Goal: Register for event/course

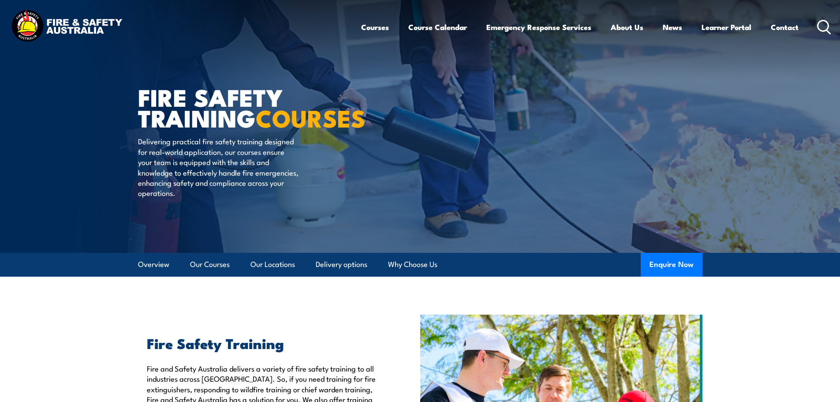
click at [825, 24] on icon at bounding box center [824, 27] width 14 height 15
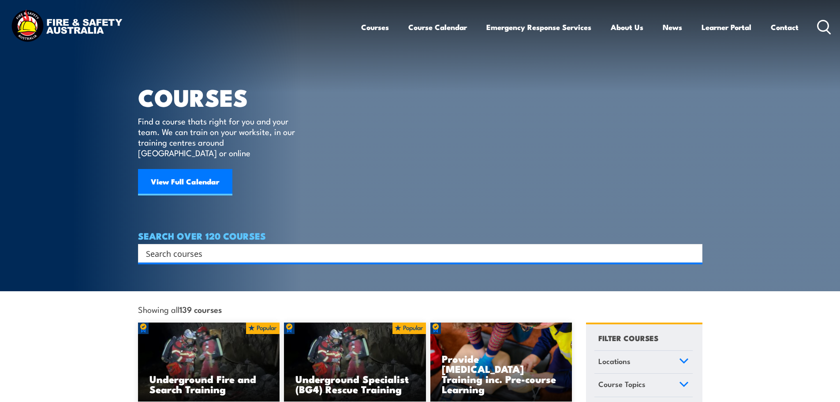
click at [198, 246] on input "Search input" at bounding box center [414, 252] width 537 height 13
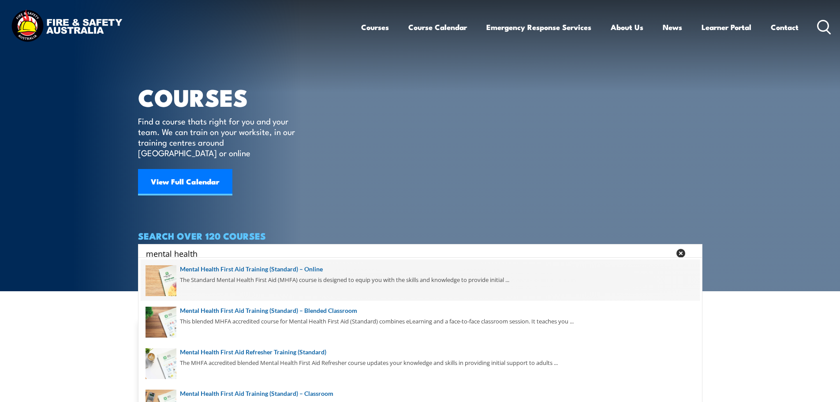
scroll to position [41, 0]
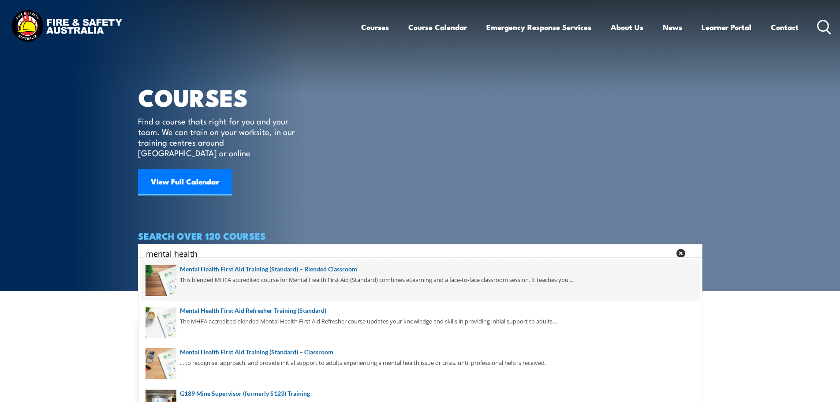
type input "mental health"
click at [256, 270] on span at bounding box center [420, 279] width 559 height 41
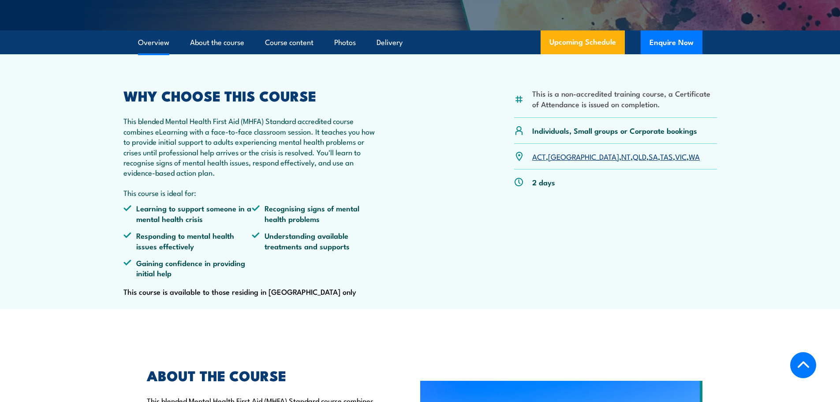
scroll to position [265, 0]
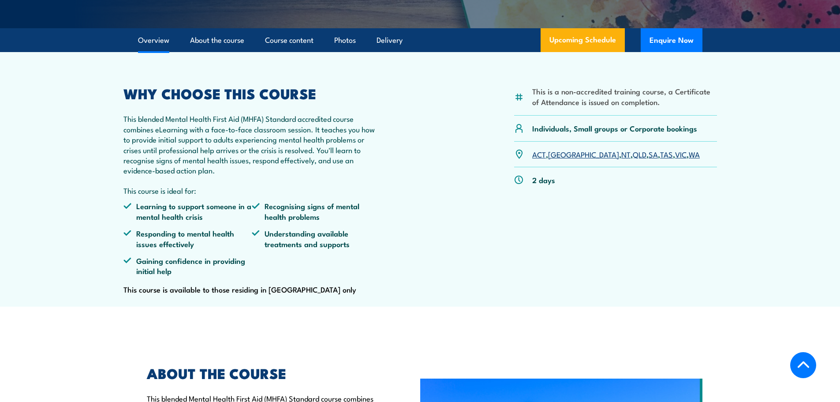
click at [633, 159] on link "QLD" at bounding box center [640, 154] width 14 height 11
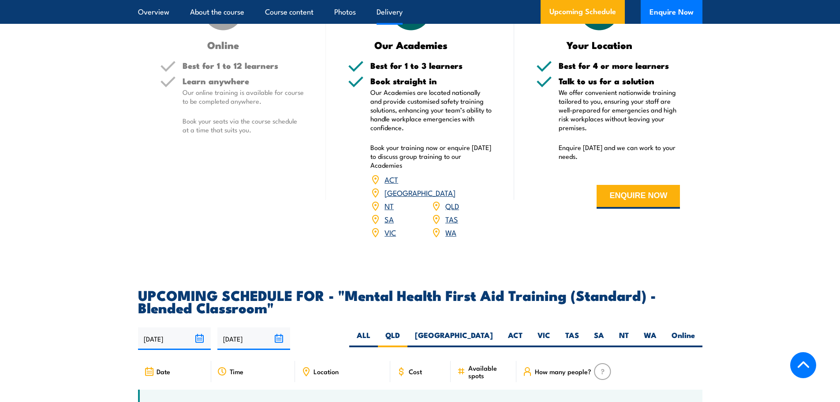
scroll to position [1455, 0]
click at [448, 210] on link "QLD" at bounding box center [452, 205] width 14 height 11
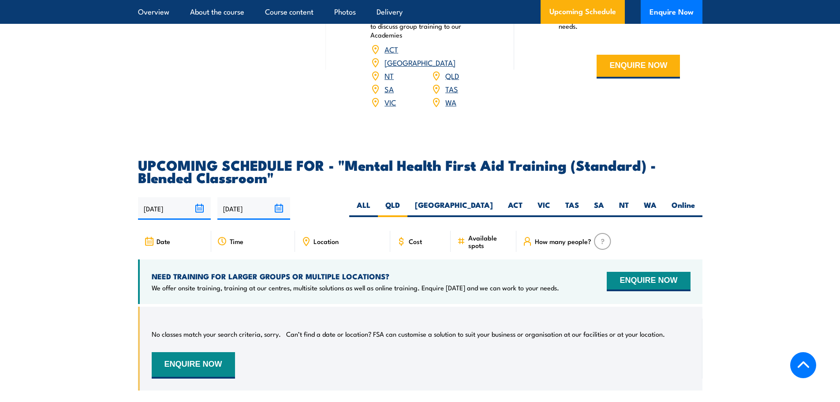
scroll to position [1750, 0]
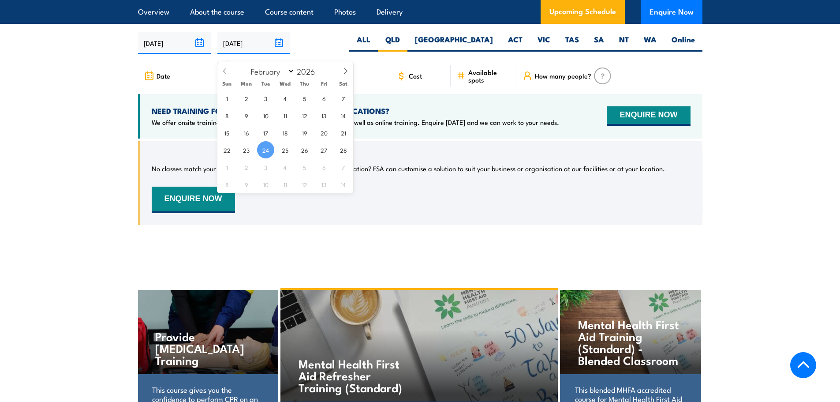
click at [247, 50] on input "24/02/2026" at bounding box center [253, 43] width 73 height 22
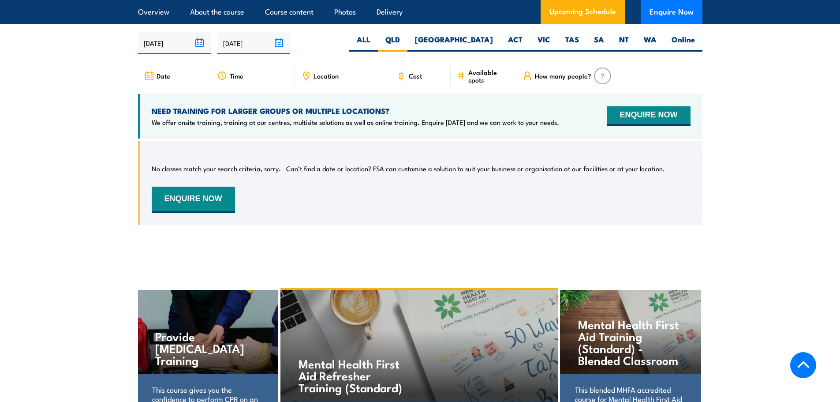
click at [391, 138] on div "NEED TRAINING FOR LARGER GROUPS OR MULTIPLE LOCATIONS? We offer onsite training…" at bounding box center [420, 116] width 564 height 45
click at [150, 81] on icon at bounding box center [149, 76] width 10 height 10
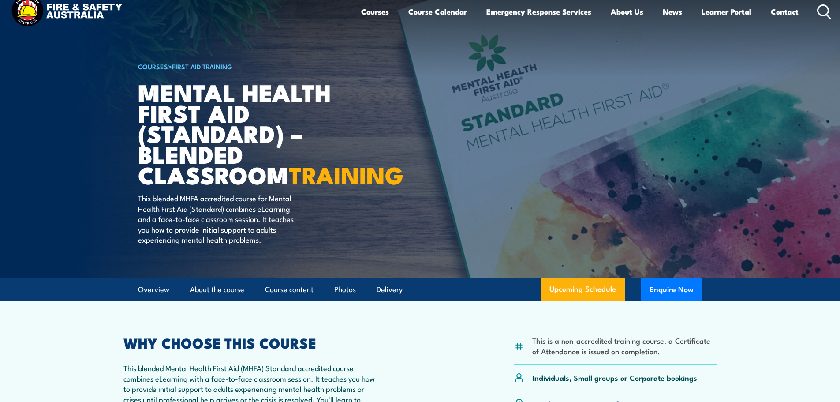
scroll to position [0, 0]
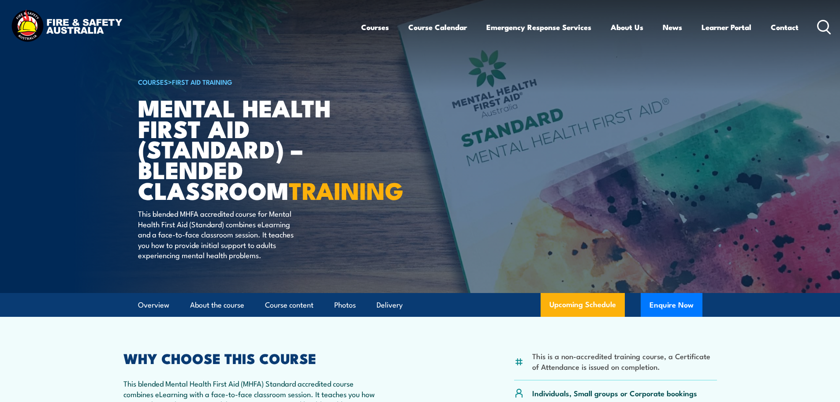
click at [823, 27] on icon at bounding box center [824, 27] width 14 height 15
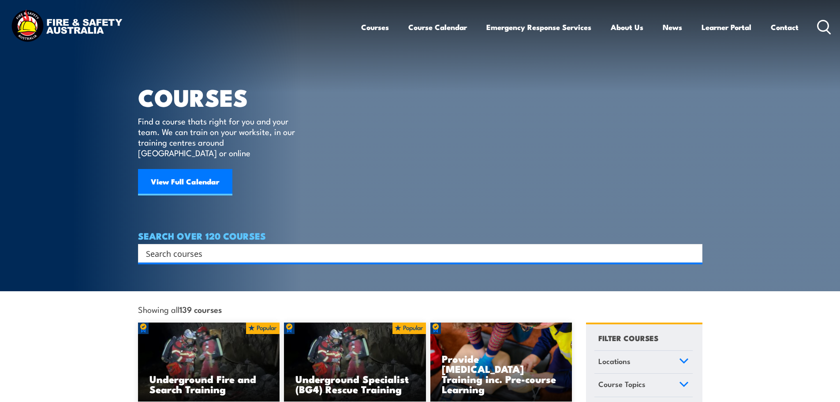
click at [192, 246] on input "Search input" at bounding box center [414, 252] width 537 height 13
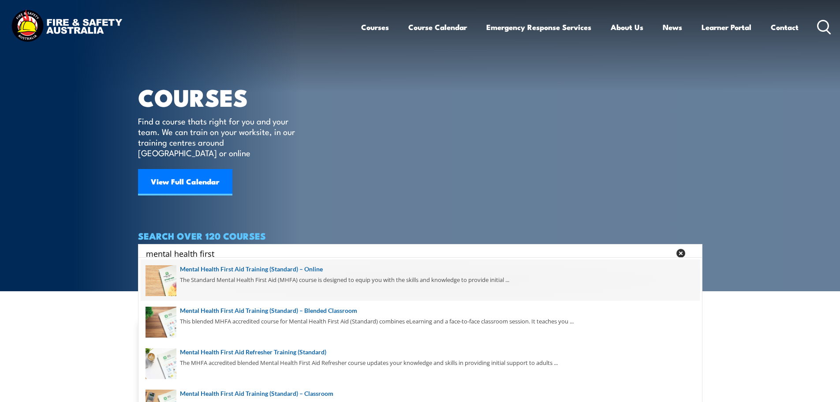
type input "mental health first"
click at [225, 268] on span at bounding box center [420, 279] width 559 height 41
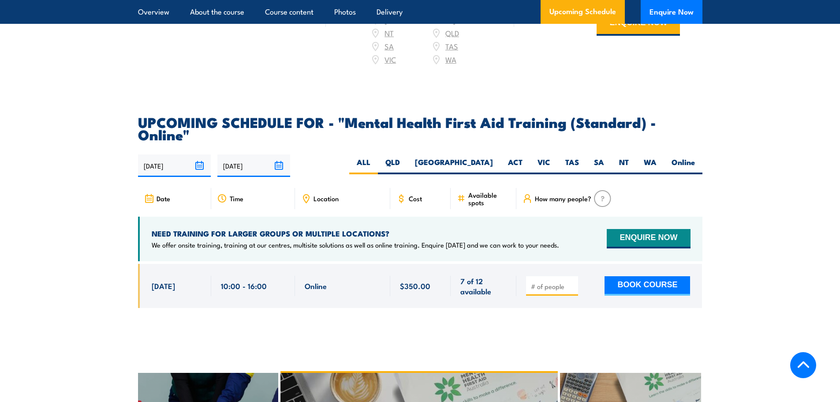
scroll to position [1719, 0]
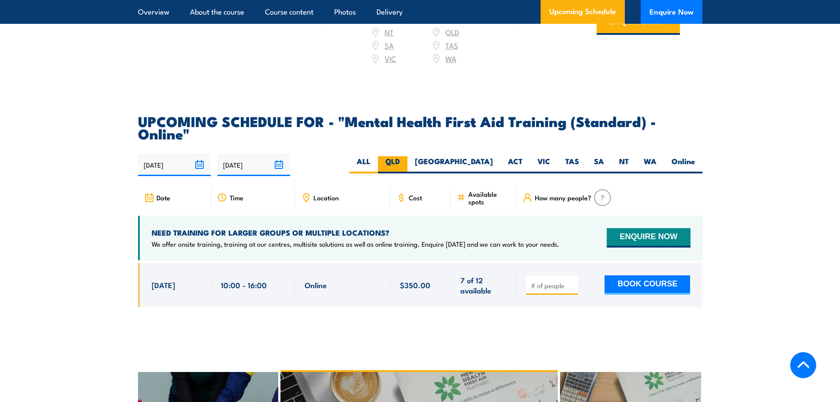
click at [407, 156] on label "QLD" at bounding box center [393, 164] width 30 height 17
click at [406, 156] on input "QLD" at bounding box center [403, 159] width 6 height 6
radio input "true"
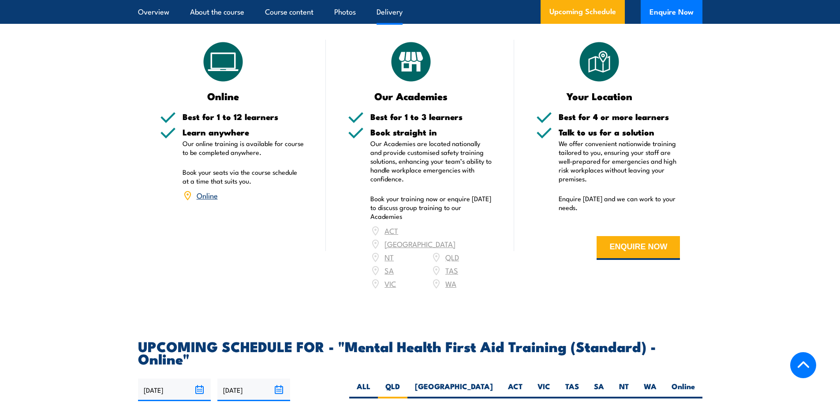
scroll to position [1499, 0]
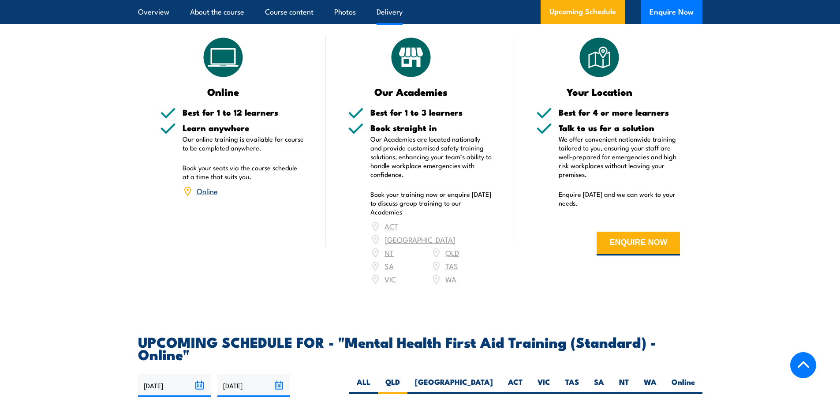
click at [205, 185] on link "Online" at bounding box center [207, 190] width 21 height 11
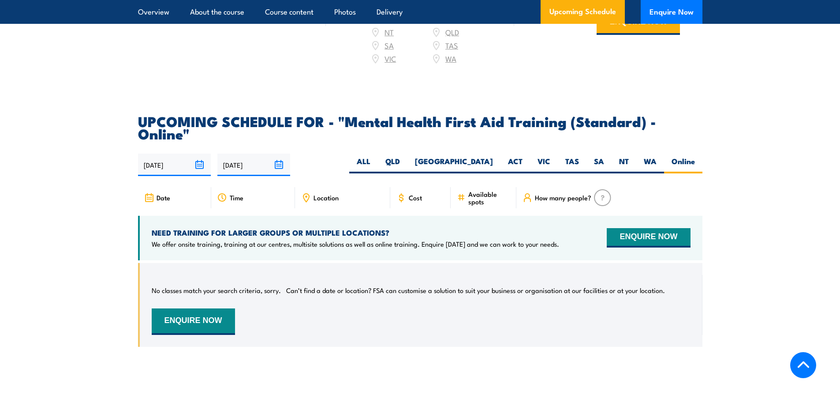
scroll to position [1722, 0]
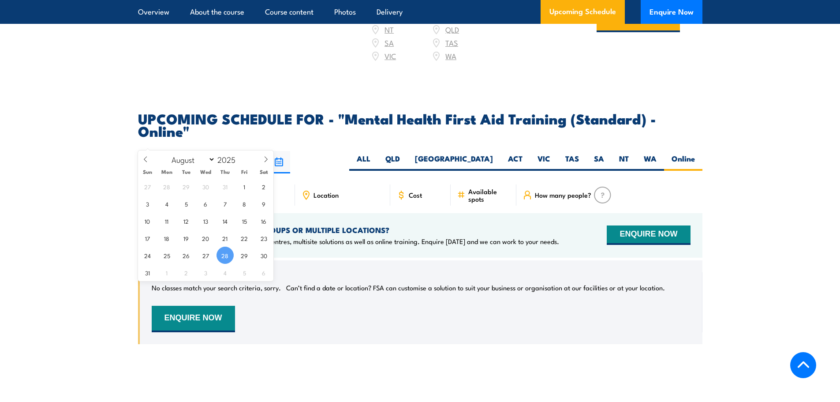
click at [201, 151] on input "[DATE]" at bounding box center [174, 162] width 73 height 22
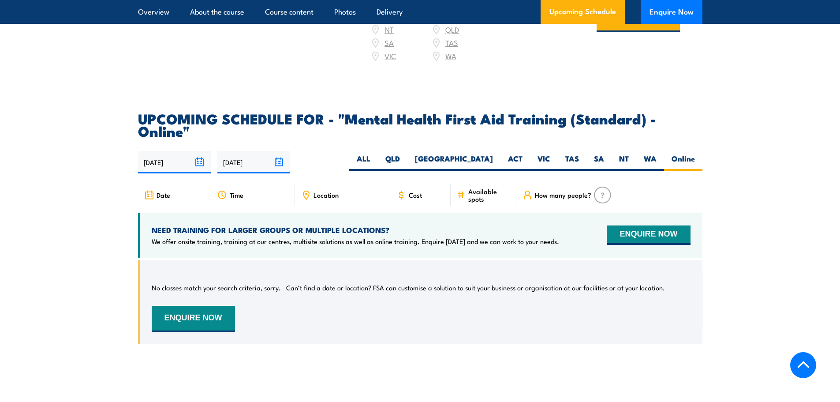
click at [343, 151] on div "28/08/2025 24/02/2026" at bounding box center [420, 162] width 564 height 22
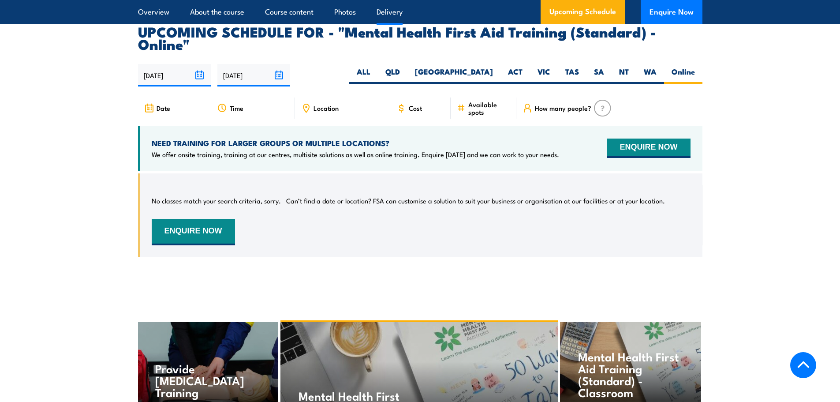
scroll to position [1634, 0]
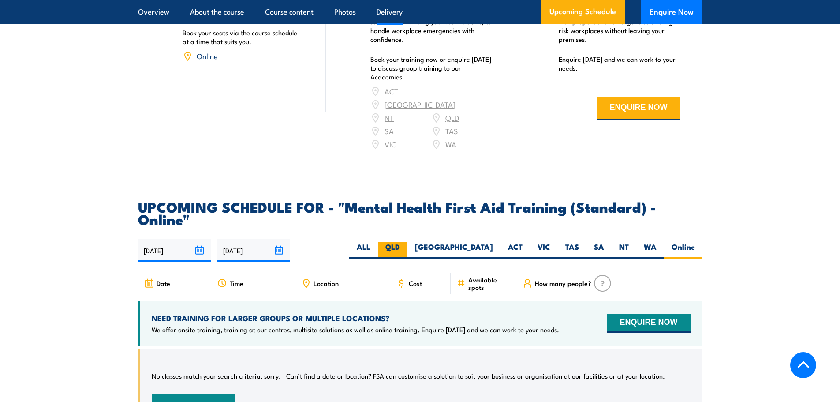
click at [407, 242] on label "QLD" at bounding box center [393, 250] width 30 height 17
click at [406, 242] on input "QLD" at bounding box center [403, 245] width 6 height 6
radio input "true"
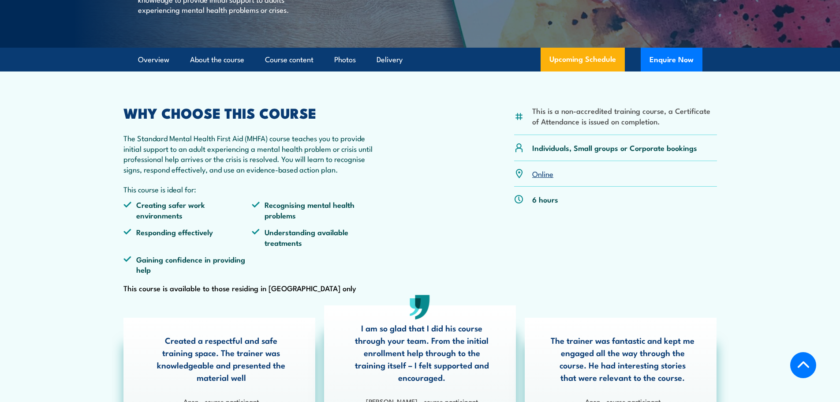
scroll to position [267, 0]
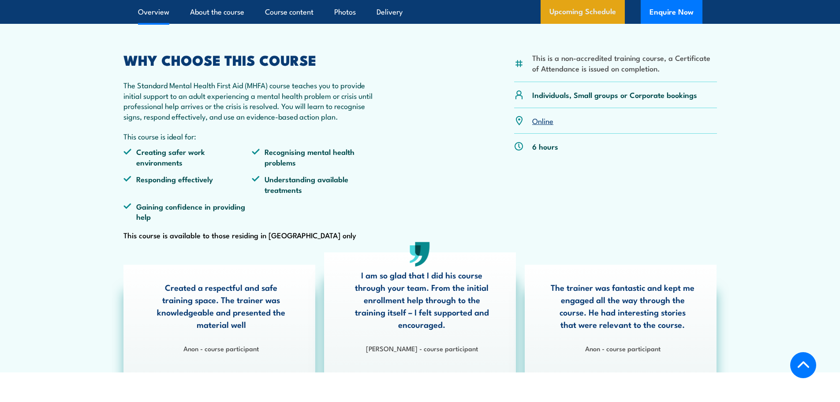
click at [589, 19] on link "Upcoming Schedule" at bounding box center [582, 12] width 84 height 24
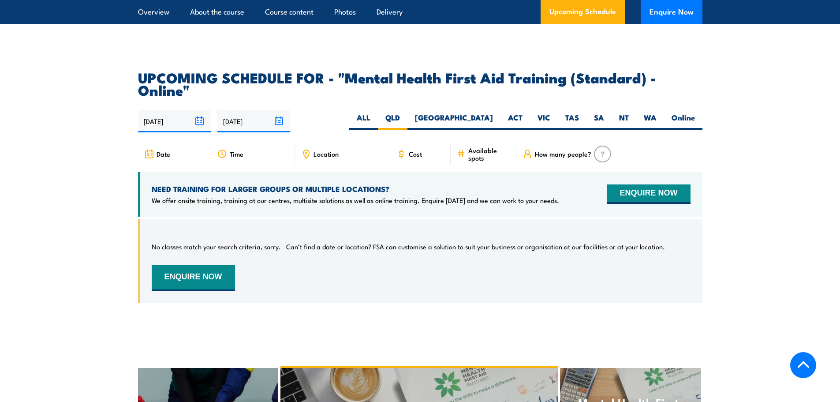
scroll to position [1810, 0]
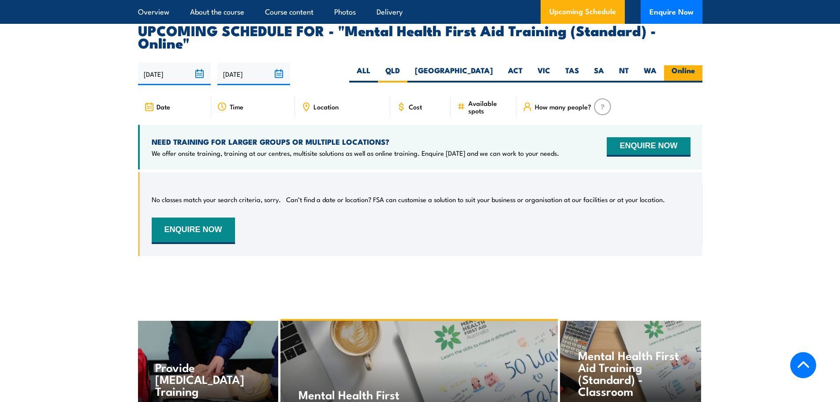
click at [692, 65] on label "Online" at bounding box center [683, 73] width 38 height 17
click at [695, 65] on input "Online" at bounding box center [698, 68] width 6 height 6
radio input "true"
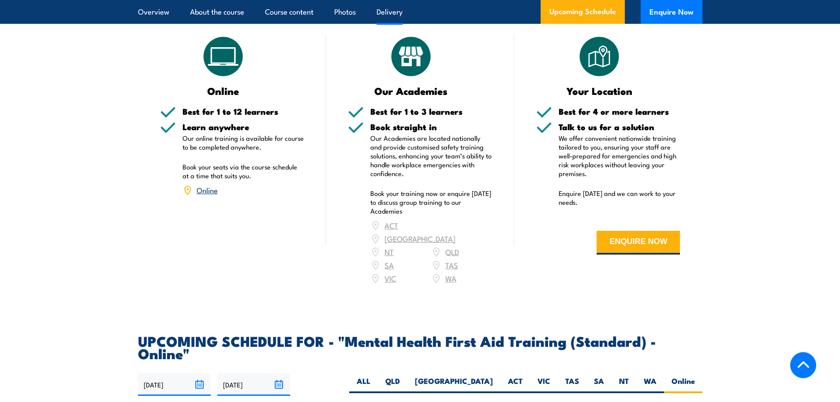
scroll to position [1502, 0]
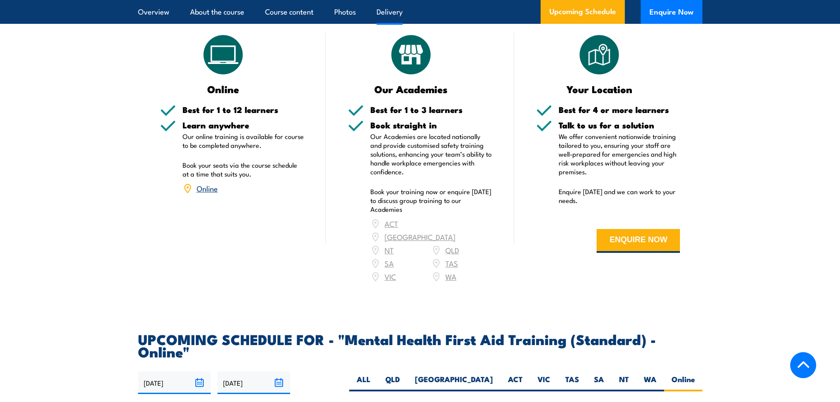
click at [214, 183] on link "Online" at bounding box center [207, 188] width 21 height 11
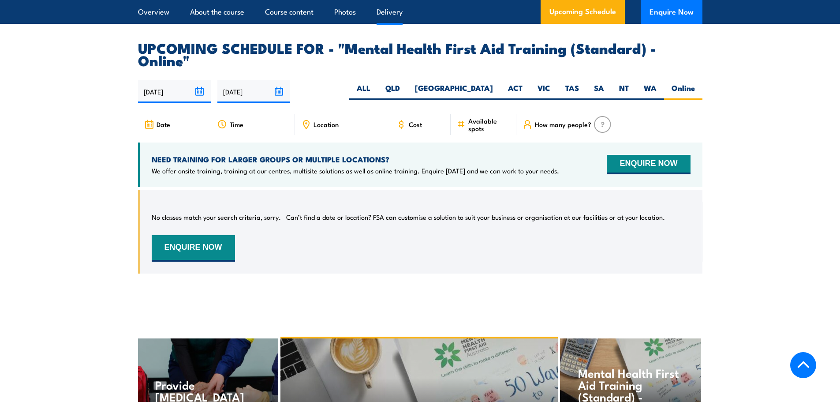
scroll to position [1810, 0]
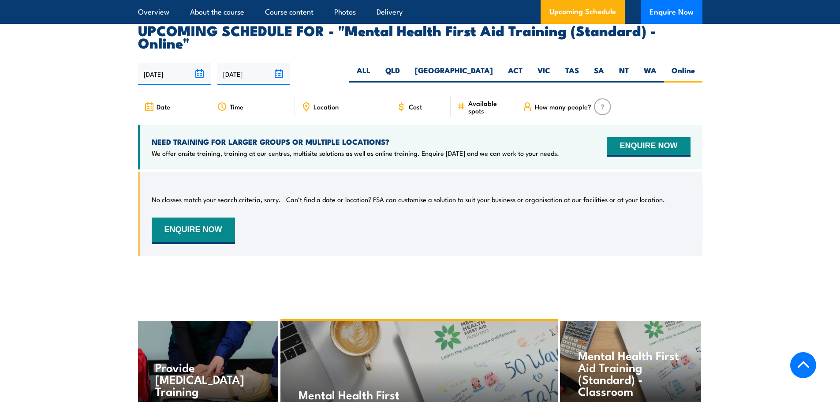
click at [600, 98] on img at bounding box center [602, 106] width 17 height 17
click at [551, 103] on span "How many people?" at bounding box center [563, 106] width 56 height 7
click at [482, 99] on span "Available spots" at bounding box center [489, 106] width 42 height 15
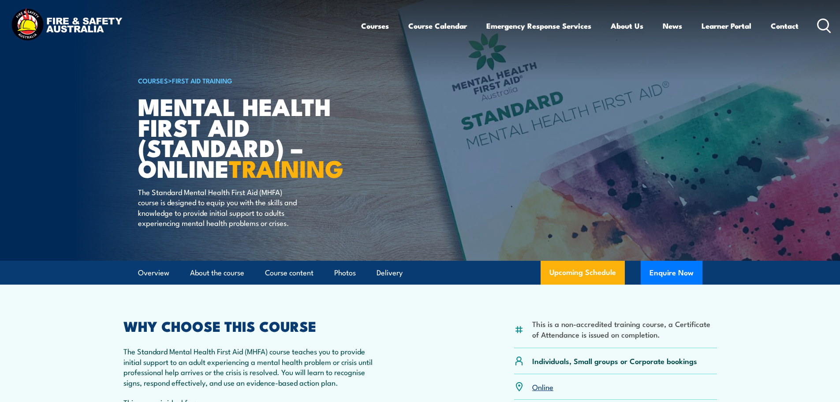
scroll to position [0, 0]
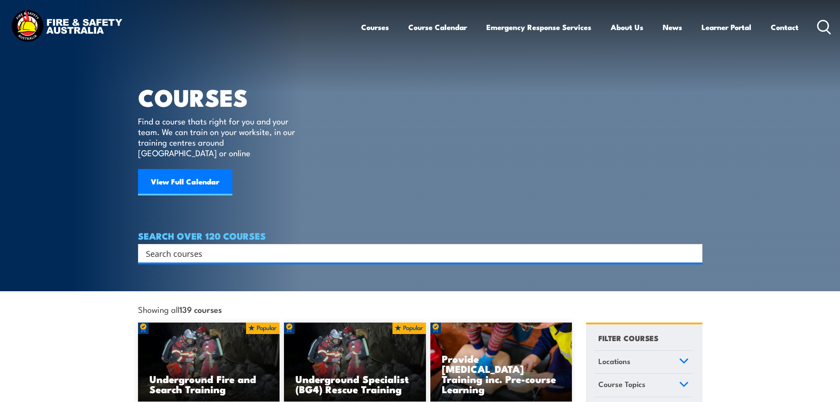
click at [205, 246] on input "Search input" at bounding box center [414, 252] width 537 height 13
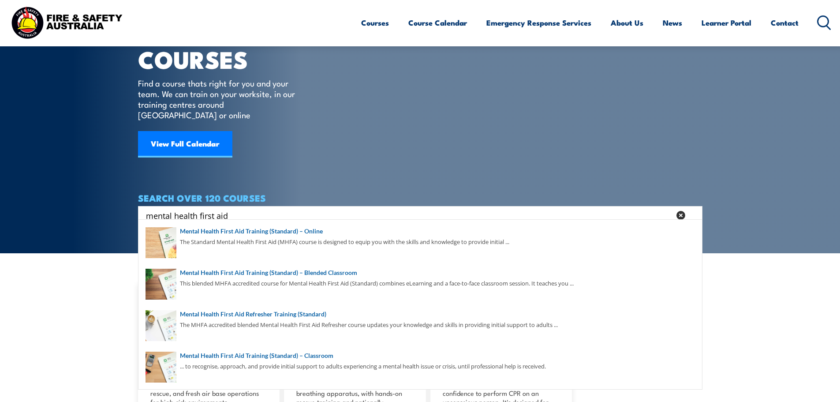
scroll to position [88, 0]
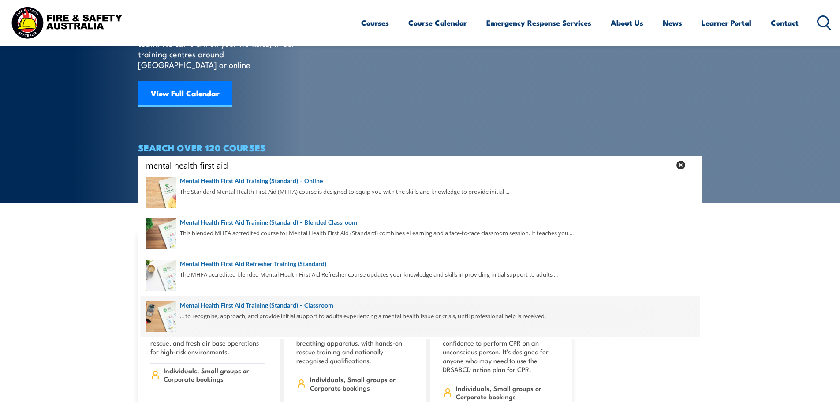
type input "mental health first aid"
click at [244, 306] on span at bounding box center [420, 315] width 559 height 41
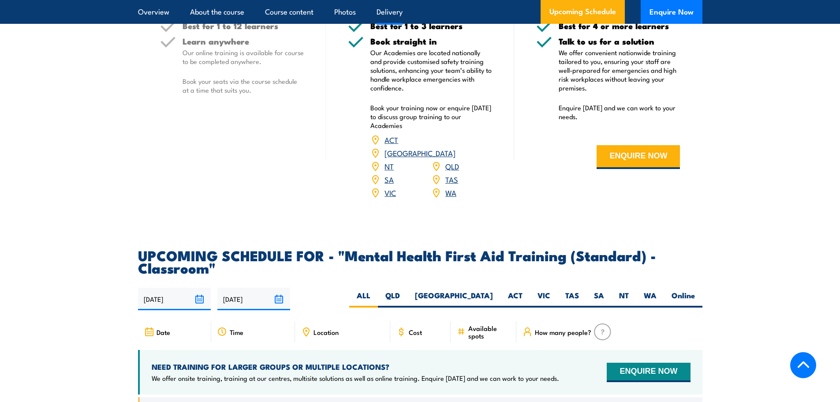
scroll to position [1323, 0]
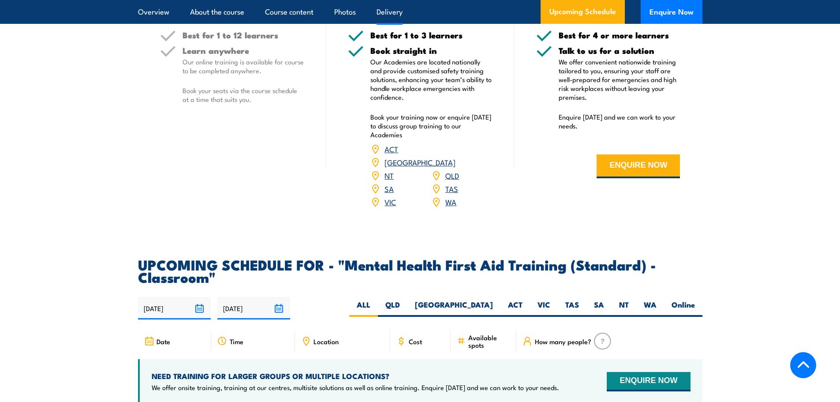
click at [450, 180] on link "QLD" at bounding box center [452, 175] width 14 height 11
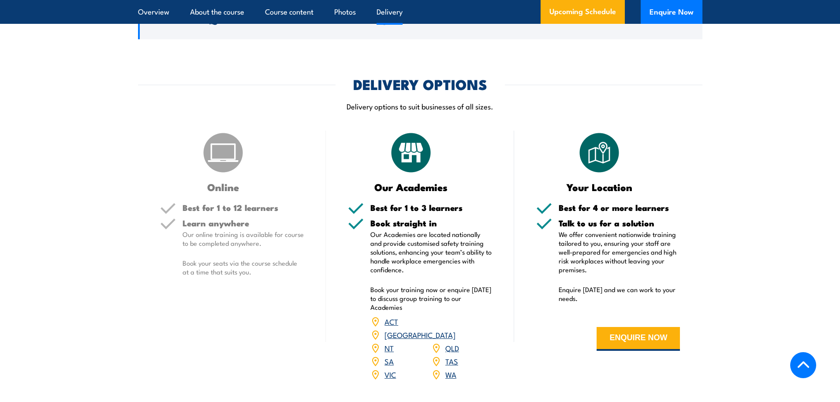
scroll to position [1146, 0]
